Goal: Navigation & Orientation: Find specific page/section

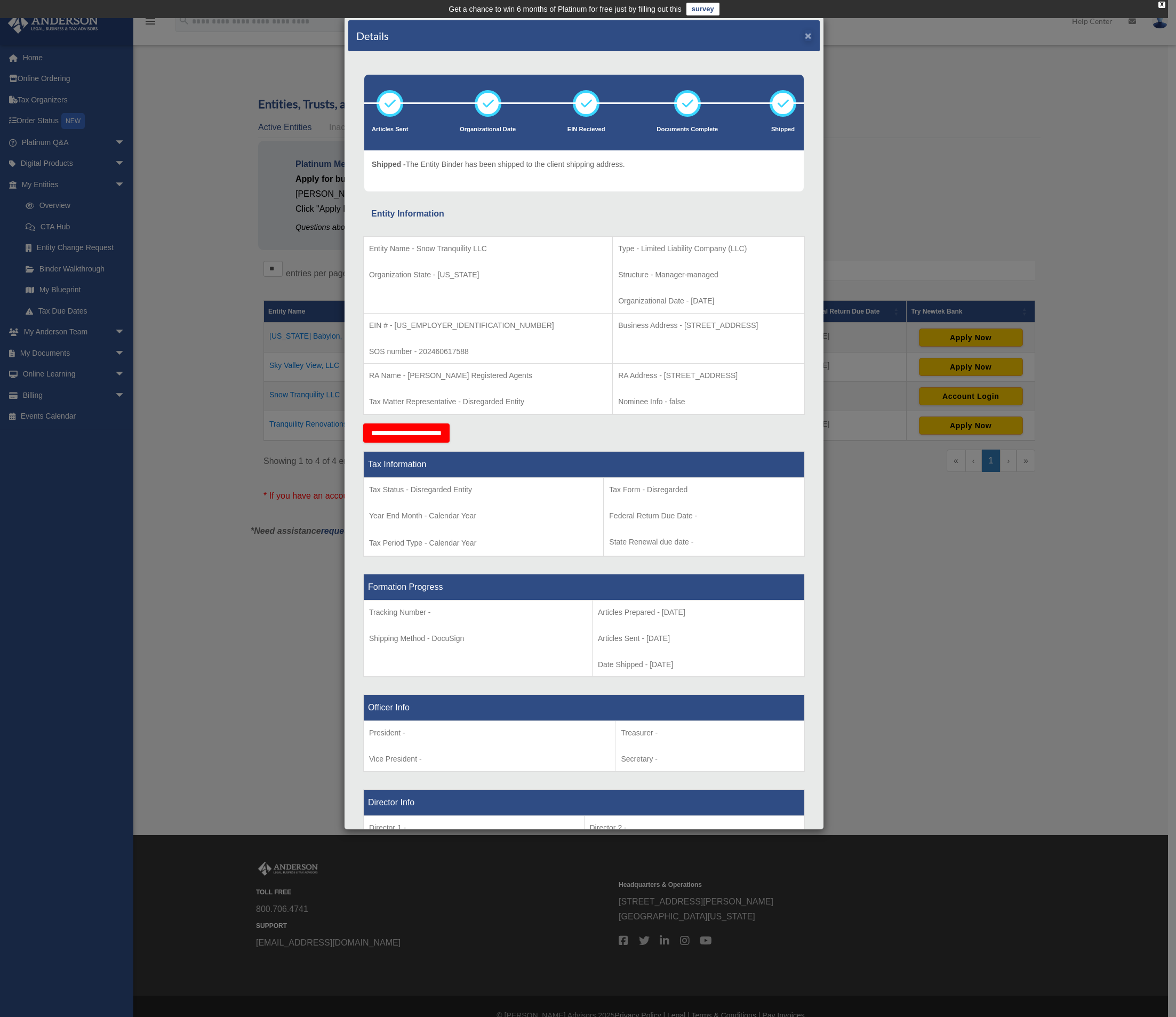
click at [805, 34] on button "×" at bounding box center [808, 35] width 7 height 11
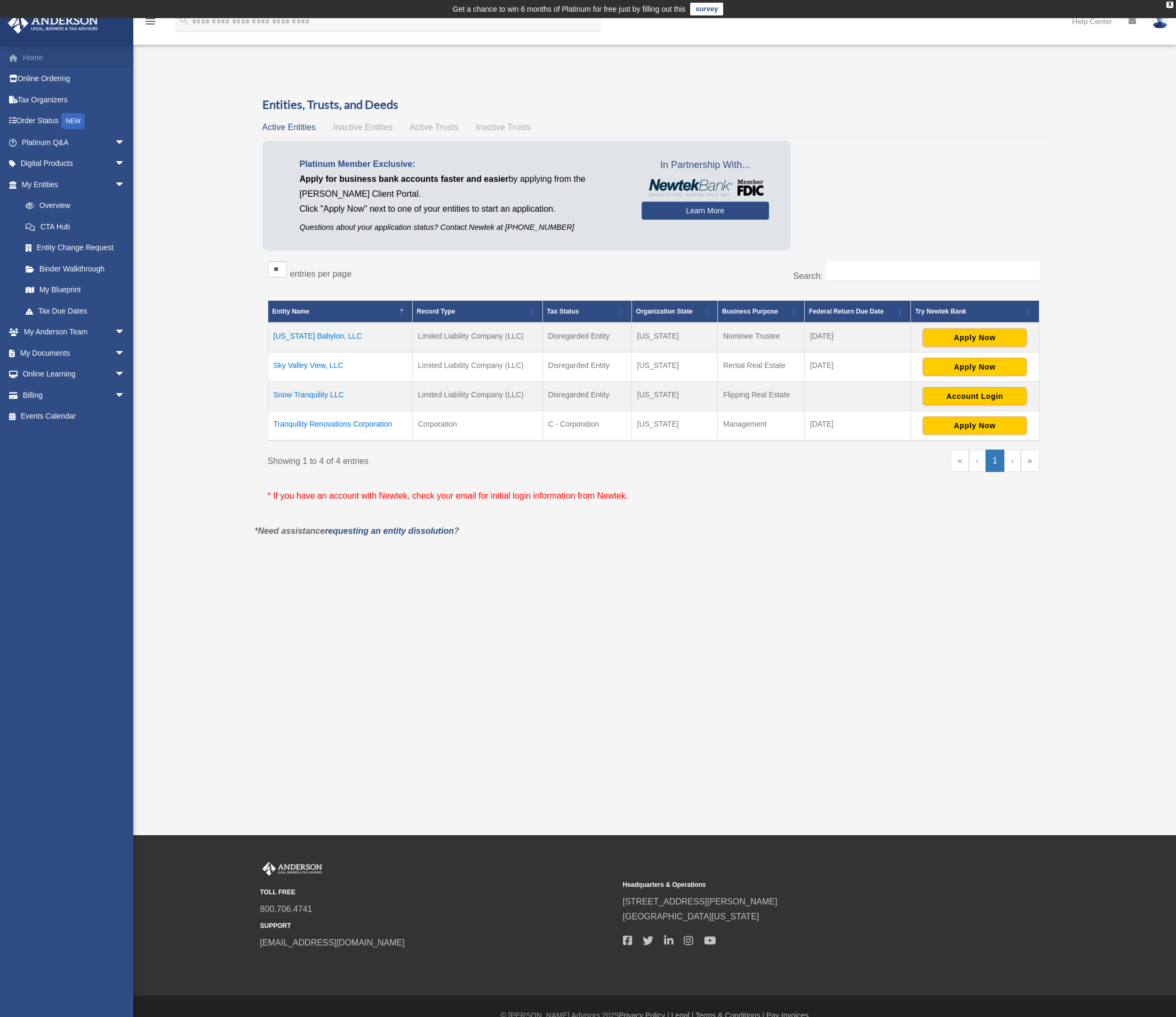
click at [29, 56] on link "Home" at bounding box center [74, 58] width 134 height 22
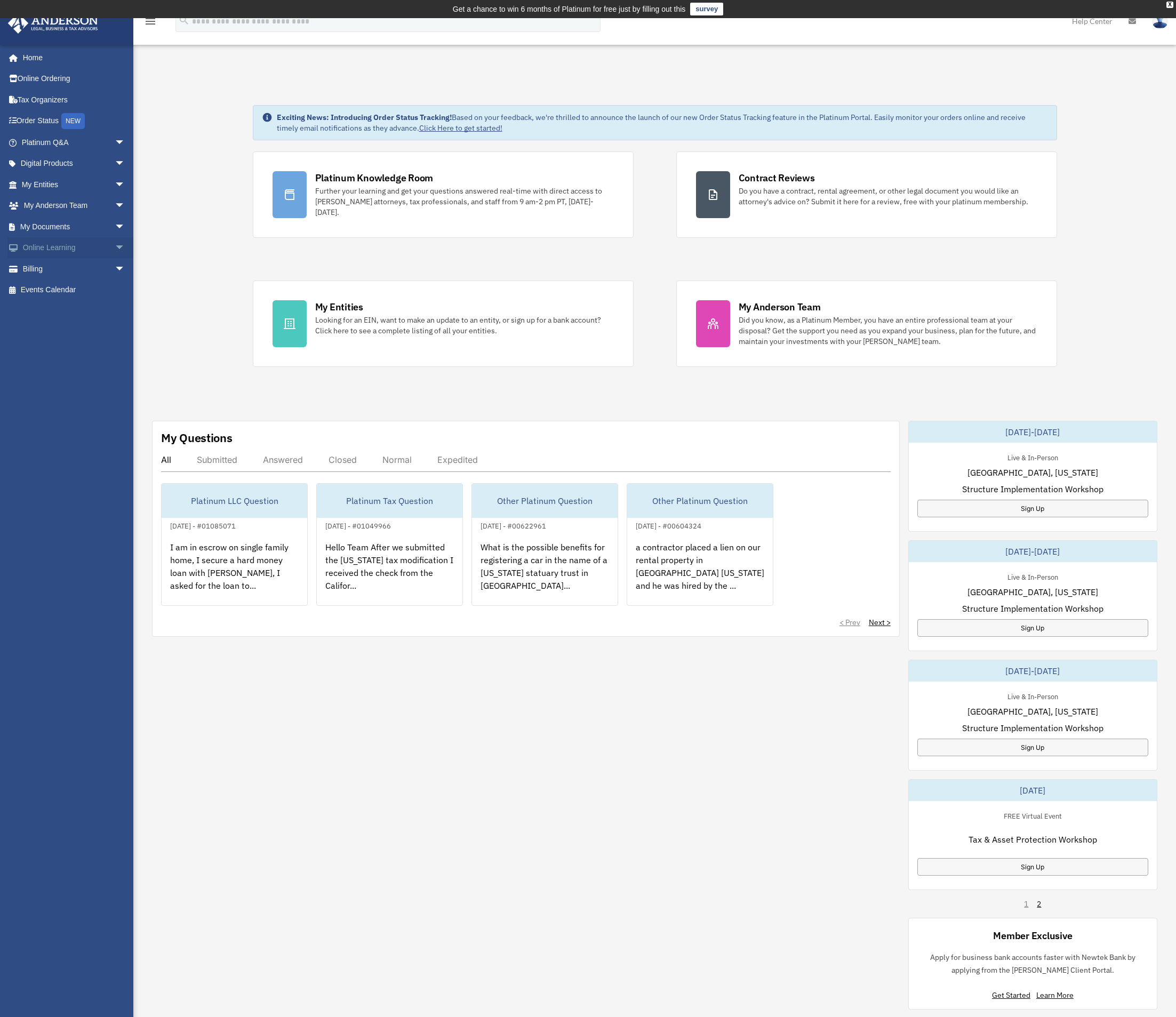
click at [114, 248] on span "arrow_drop_down" at bounding box center [125, 248] width 22 height 22
click at [62, 273] on link "Courses" at bounding box center [78, 268] width 126 height 22
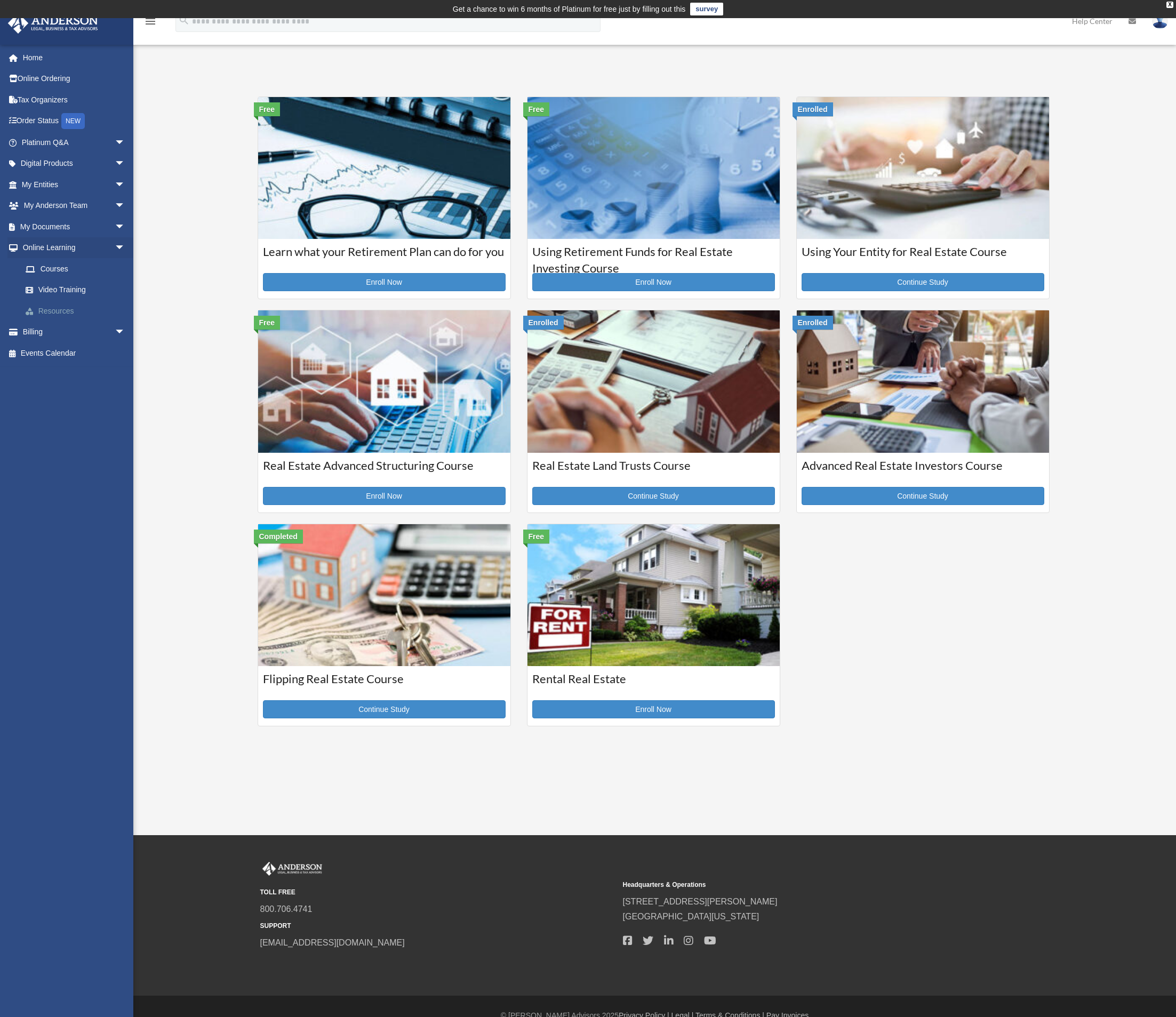
click at [68, 304] on link "Resources" at bounding box center [78, 310] width 126 height 22
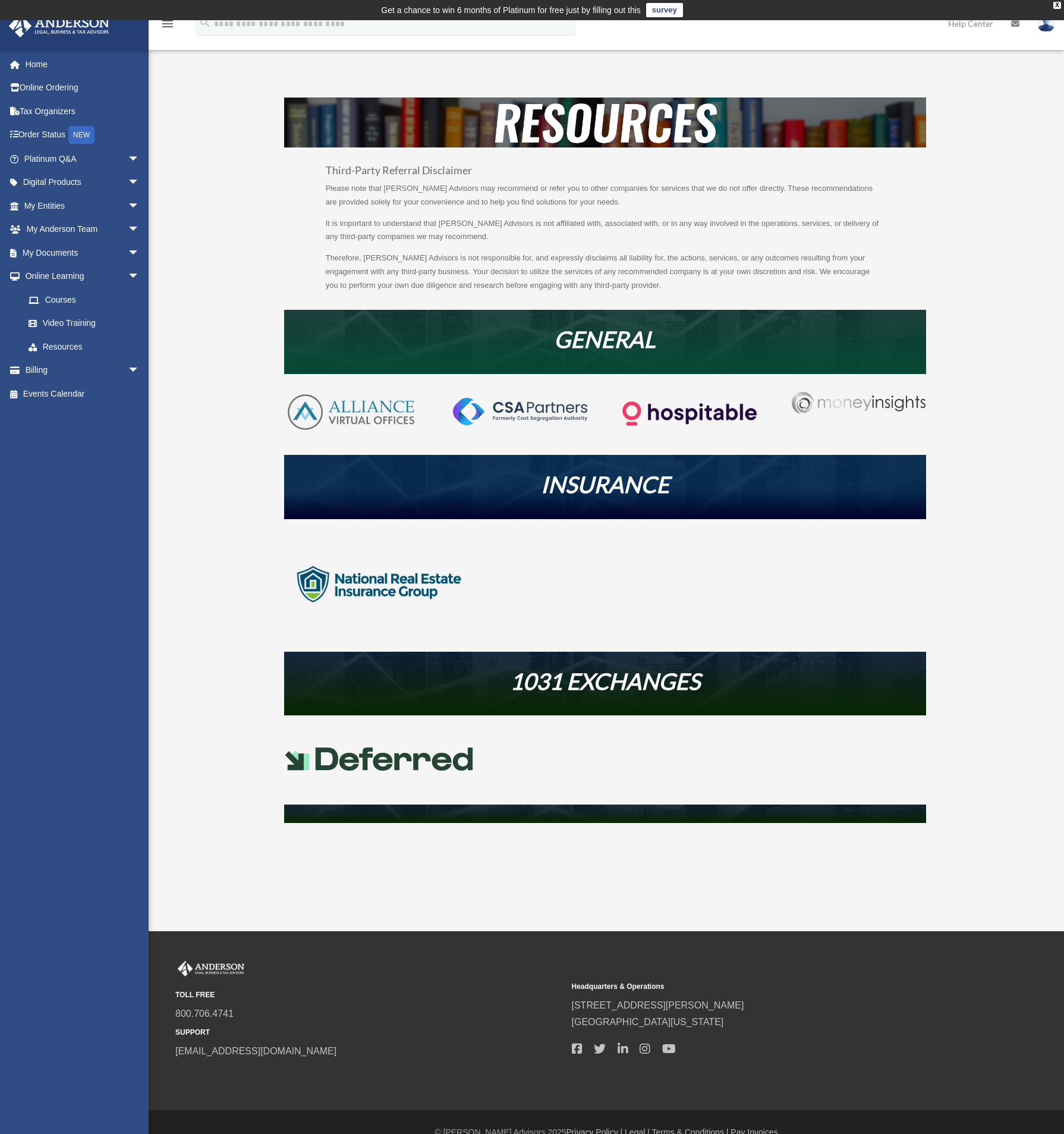
drag, startPoint x: 1020, startPoint y: 140, endPoint x: 829, endPoint y: 434, distance: 350.6
click at [829, 434] on div at bounding box center [605, 414] width 642 height 81
click at [875, 397] on img at bounding box center [859, 403] width 133 height 22
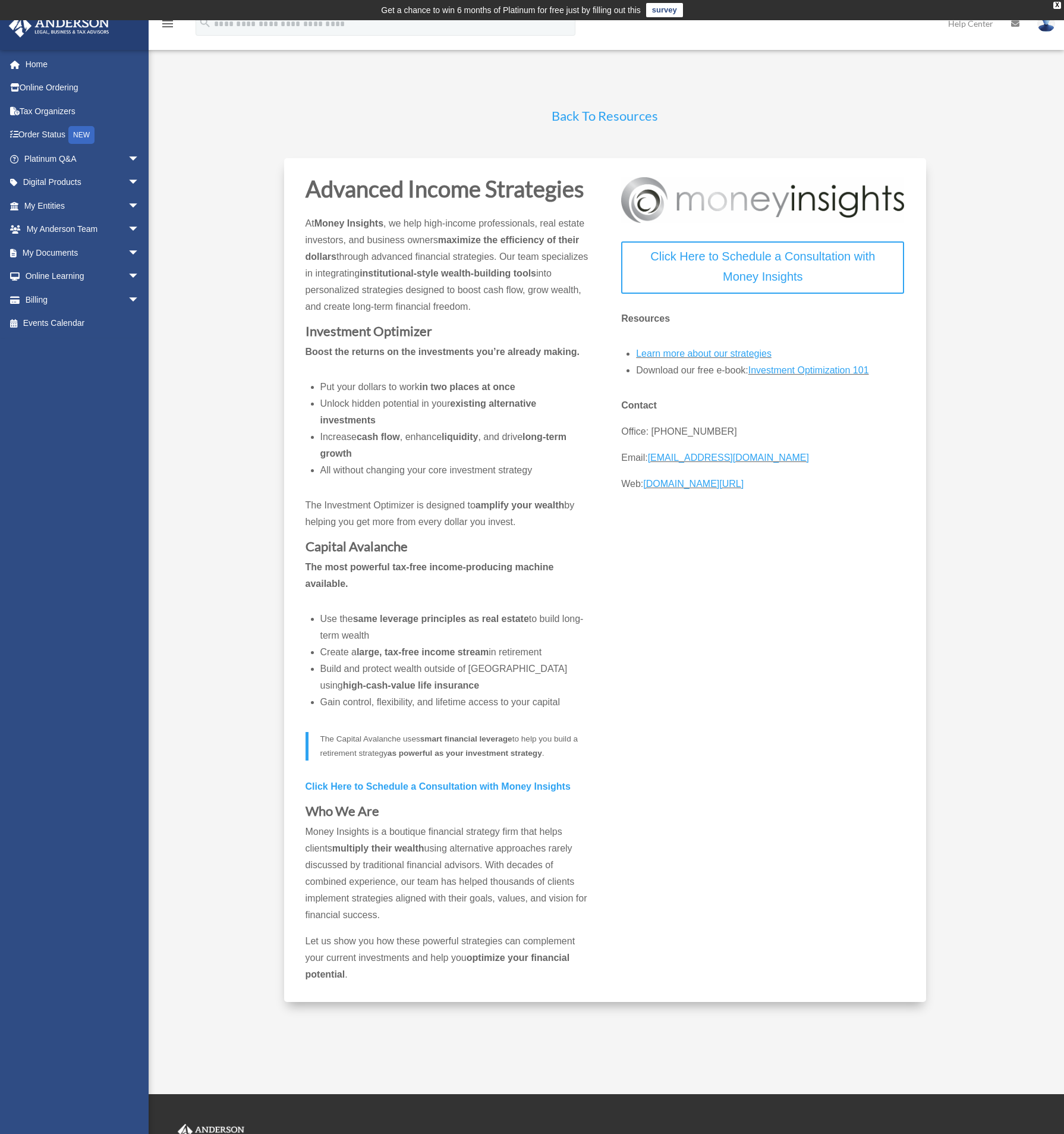
scroll to position [8, 0]
